Goal: Use online tool/utility

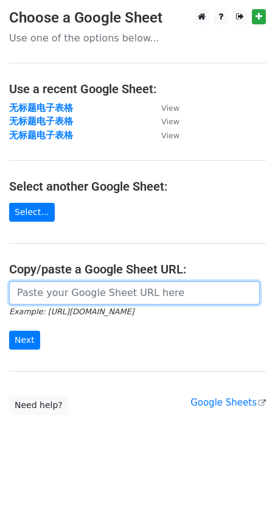
click at [54, 297] on input "url" at bounding box center [134, 292] width 251 height 23
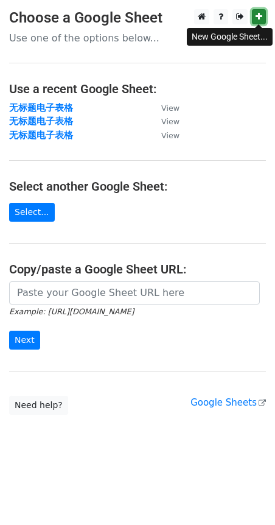
click at [260, 18] on icon at bounding box center [259, 16] width 7 height 9
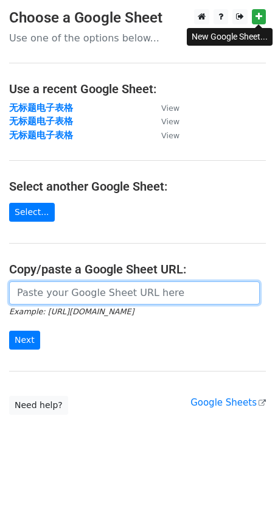
click at [72, 296] on input "url" at bounding box center [134, 292] width 251 height 23
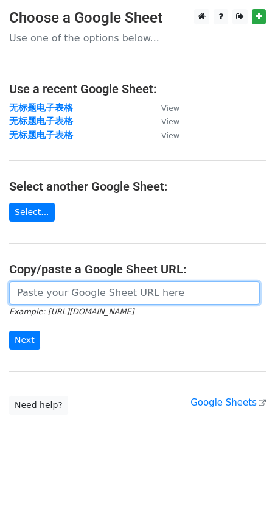
paste input "[URL][DOMAIN_NAME]"
type input "[URL][DOMAIN_NAME]"
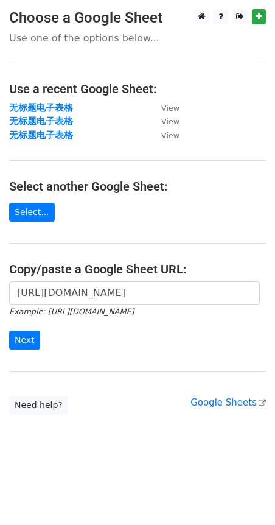
click at [54, 341] on form "[URL][DOMAIN_NAME] Example: [URL][DOMAIN_NAME] Next" at bounding box center [137, 315] width 257 height 68
click at [22, 338] on input "Next" at bounding box center [24, 340] width 31 height 19
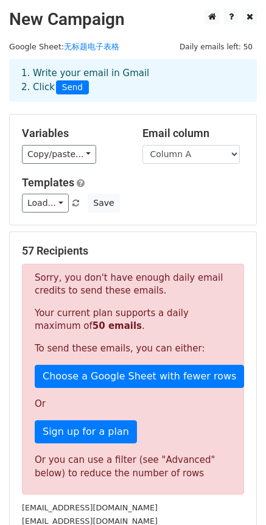
click at [151, 228] on form "Variables Copy/paste... {{Column A}} Email column Column A Templates Load... No…" at bounding box center [133, 388] width 248 height 548
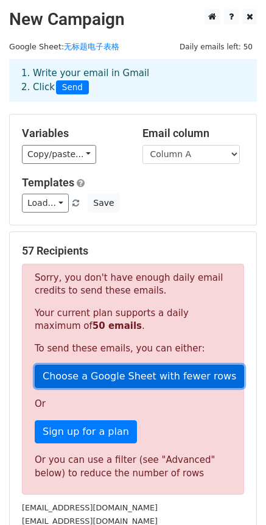
click at [125, 381] on link "Choose a Google Sheet with fewer rows" at bounding box center [140, 376] width 210 height 23
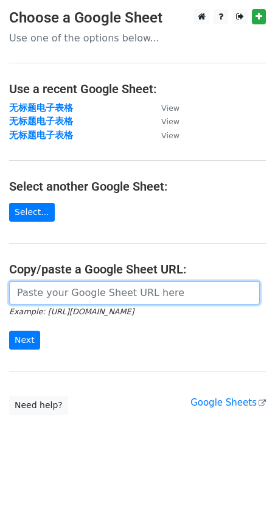
click at [97, 295] on input "url" at bounding box center [134, 292] width 251 height 23
paste input "https://docs.google.com/spreadsheets/d/1APgMkc6TT37ZJ5fss8Esxi4fOaSRG-Ci9-LxRBL…"
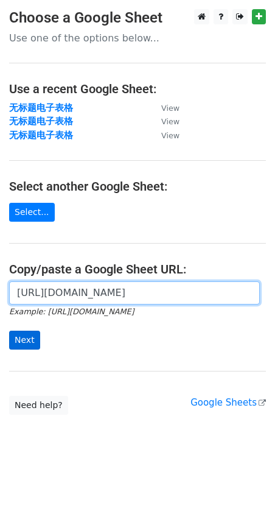
type input "https://docs.google.com/spreadsheets/d/1APgMkc6TT37ZJ5fss8Esxi4fOaSRG-Ci9-LxRBL…"
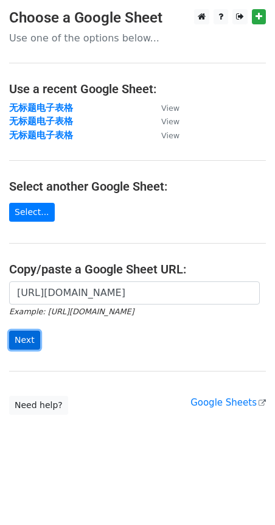
scroll to position [0, 0]
click at [27, 345] on input "Next" at bounding box center [24, 340] width 31 height 19
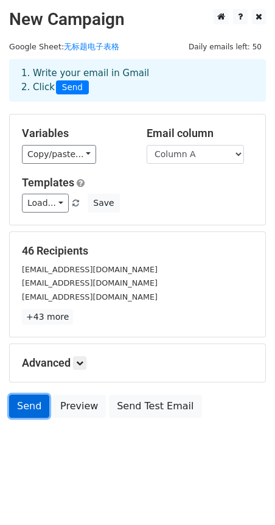
click at [23, 408] on link "Send" at bounding box center [29, 406] width 40 height 23
